Goal: Task Accomplishment & Management: Use online tool/utility

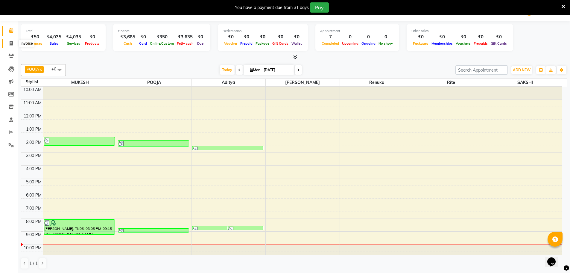
drag, startPoint x: 10, startPoint y: 39, endPoint x: 11, endPoint y: 44, distance: 5.7
click at [10, 39] on link "Invoice" at bounding box center [9, 44] width 14 height 10
click at [11, 44] on icon at bounding box center [11, 43] width 3 height 4
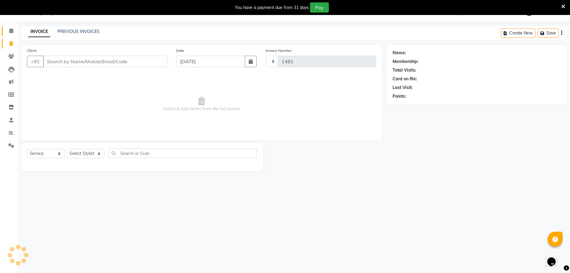
click at [10, 31] on icon at bounding box center [11, 30] width 4 height 4
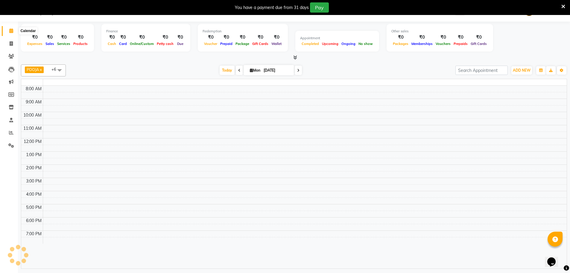
scroll to position [15, 0]
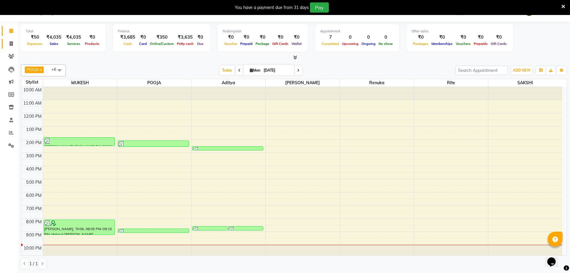
click at [11, 43] on icon at bounding box center [11, 43] width 3 height 4
select select "service"
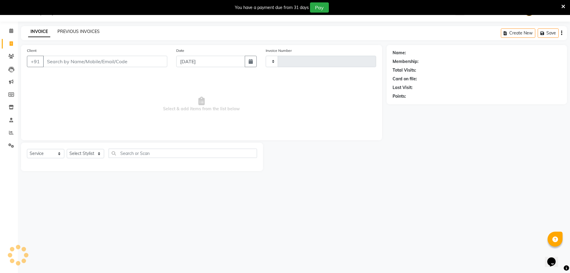
click at [79, 29] on link "PREVIOUS INVOICES" at bounding box center [78, 31] width 42 height 5
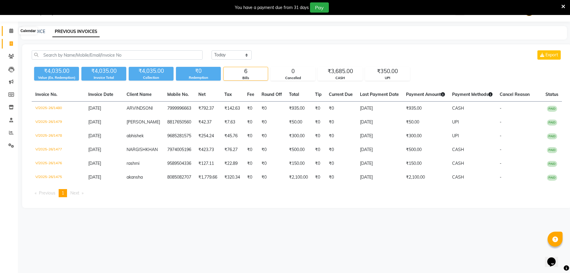
click at [8, 31] on span at bounding box center [11, 31] width 10 height 7
